Goal: Information Seeking & Learning: Check status

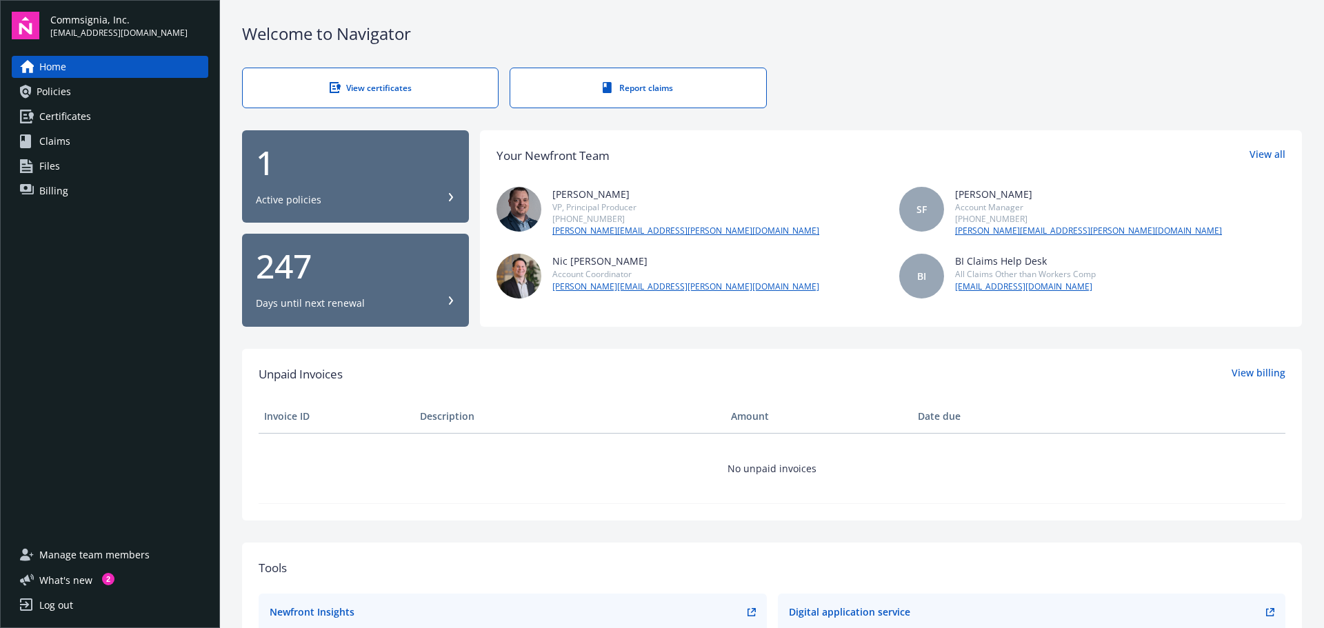
click at [256, 179] on div "1" at bounding box center [355, 162] width 199 height 33
